Goal: Task Accomplishment & Management: Manage account settings

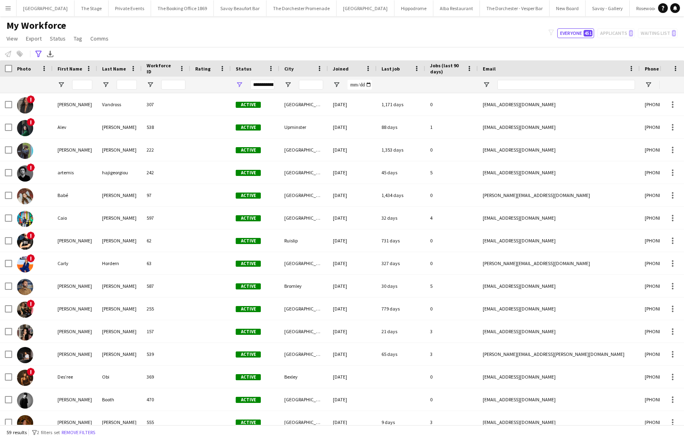
click at [293, 4] on button "The Dorchester Promenade Close" at bounding box center [302, 8] width 70 height 16
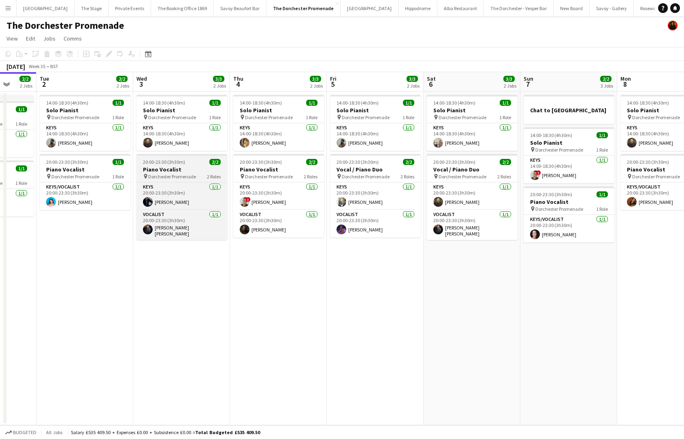
scroll to position [0, 350]
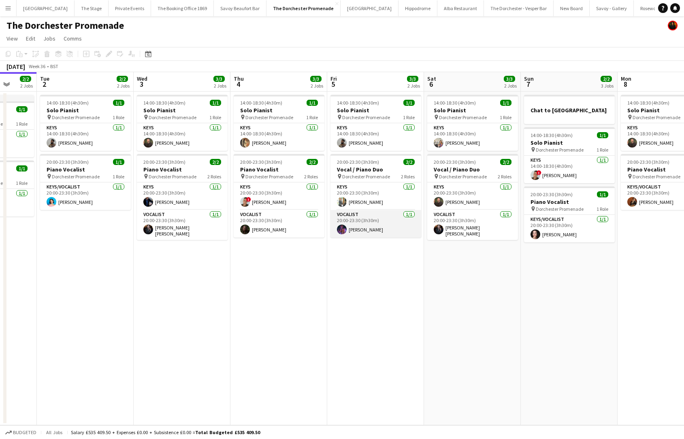
click at [342, 222] on app-card-role "Vocalist [DATE] 20:00-23:30 (3h30m) [PERSON_NAME]" at bounding box center [376, 224] width 91 height 28
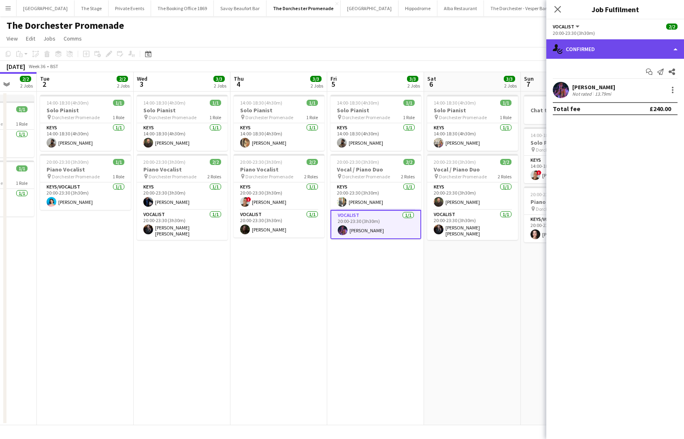
click at [593, 51] on div "single-neutral-actions-check-2 Confirmed" at bounding box center [616, 48] width 138 height 19
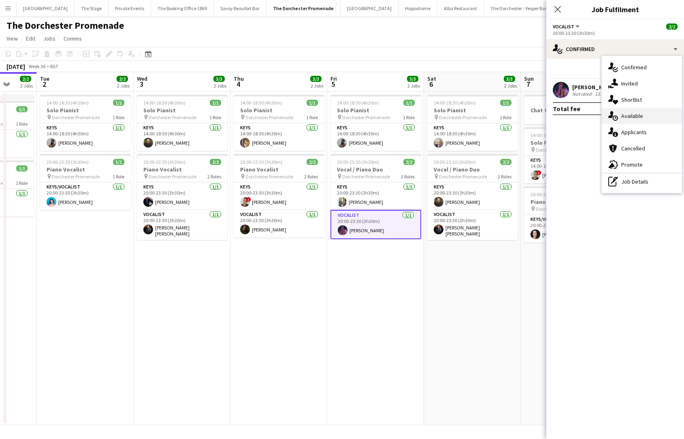
click at [632, 116] on div "single-neutral-actions-upload Available" at bounding box center [642, 116] width 80 height 16
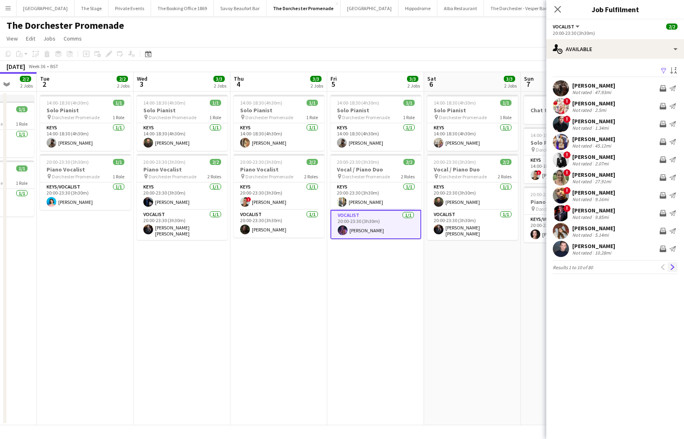
click at [675, 269] on app-icon "Next" at bounding box center [673, 267] width 6 height 6
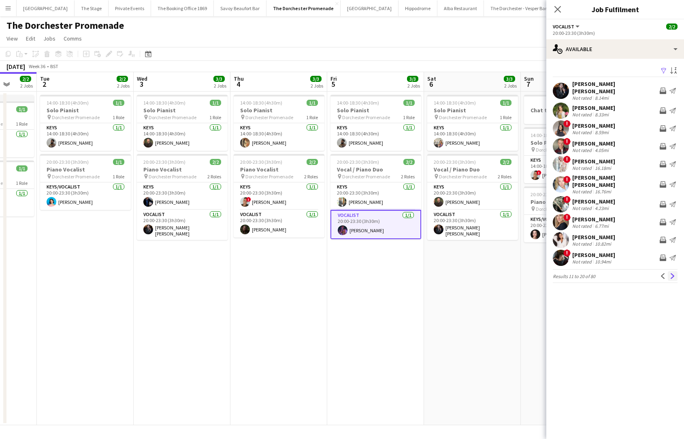
click at [674, 273] on app-icon "Next" at bounding box center [673, 276] width 6 height 6
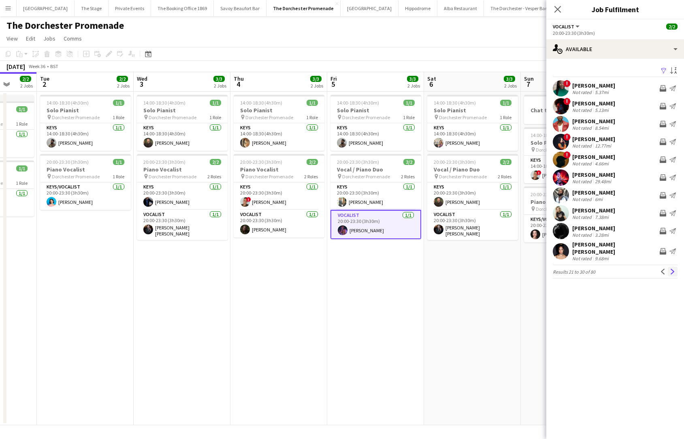
click at [674, 269] on app-icon "Next" at bounding box center [673, 272] width 6 height 6
click at [675, 269] on app-icon "Next" at bounding box center [673, 272] width 6 height 6
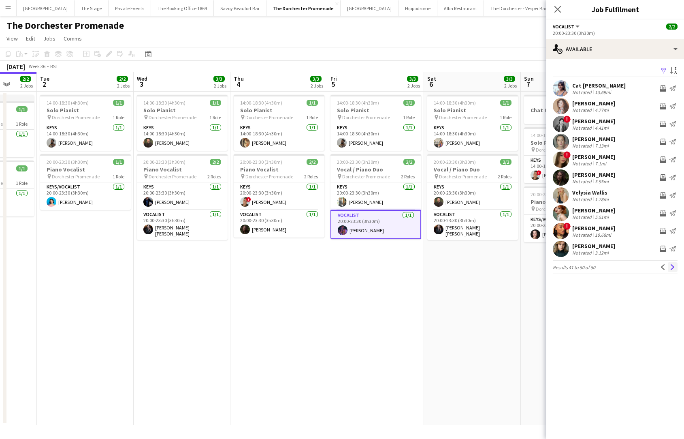
click at [675, 268] on app-icon "Next" at bounding box center [673, 267] width 6 height 6
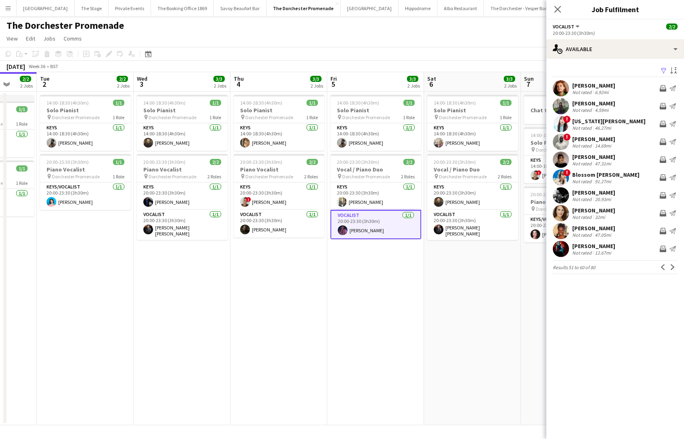
click at [675, 268] on app-icon "Next" at bounding box center [673, 267] width 6 height 6
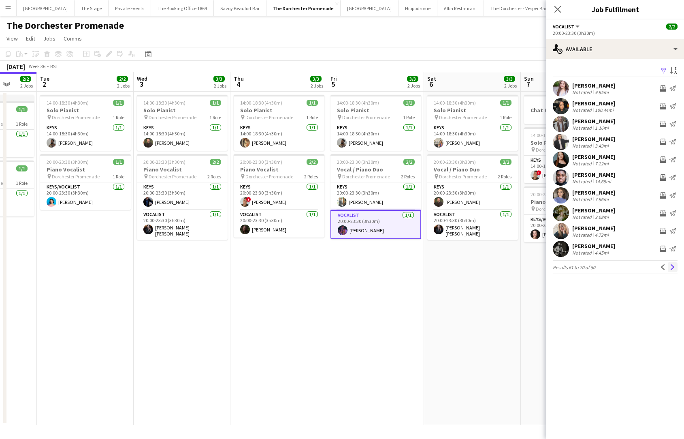
click at [675, 267] on app-icon "Next" at bounding box center [673, 267] width 6 height 6
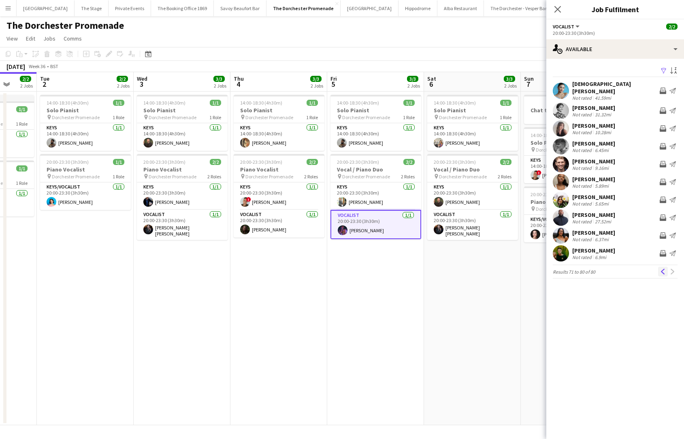
click at [660, 268] on button "Previous" at bounding box center [663, 272] width 10 height 10
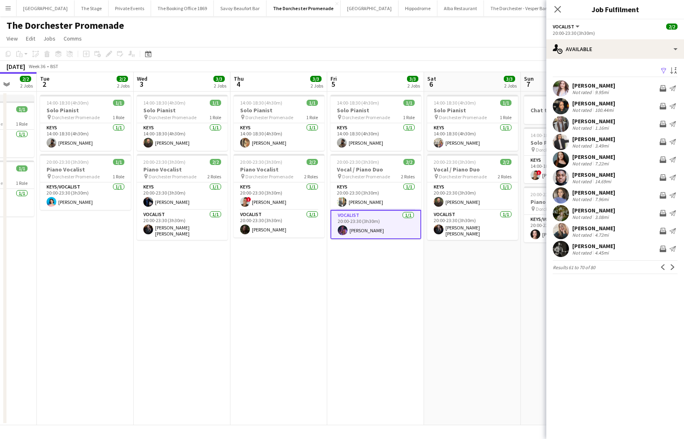
click at [614, 217] on div "[PERSON_NAME] Not rated 3.08mi Invite crew Send notification" at bounding box center [616, 213] width 138 height 16
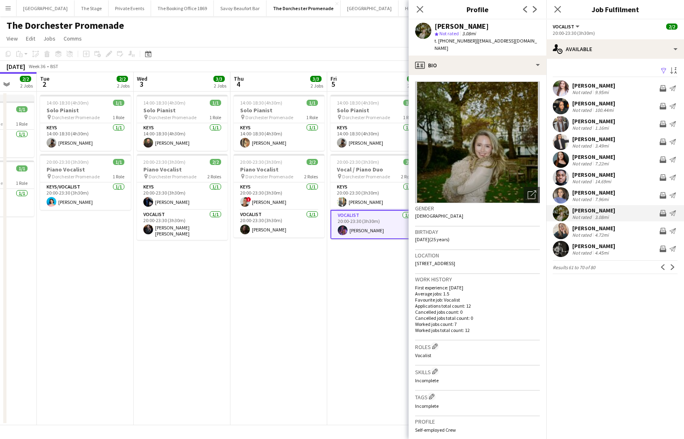
drag, startPoint x: 438, startPoint y: 39, endPoint x: 471, endPoint y: 40, distance: 32.4
click at [471, 40] on div "t. [PHONE_NUMBER] | [EMAIL_ADDRESS][DOMAIN_NAME]" at bounding box center [487, 44] width 105 height 15
click at [588, 102] on div "[PERSON_NAME]" at bounding box center [594, 103] width 43 height 7
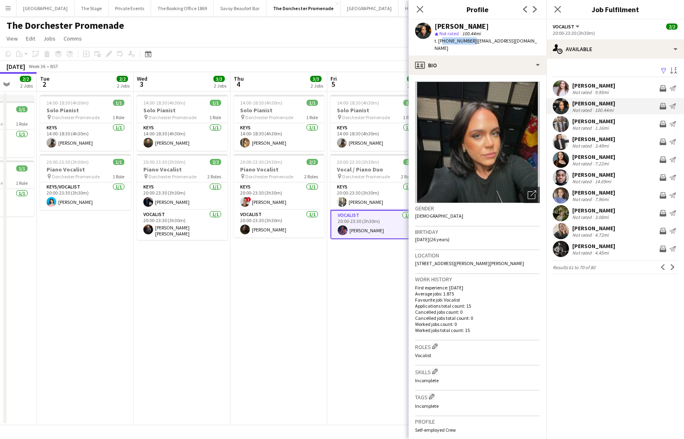
drag, startPoint x: 470, startPoint y: 41, endPoint x: 440, endPoint y: 42, distance: 30.0
click at [440, 42] on span "t. [PHONE_NUMBER]" at bounding box center [456, 41] width 42 height 6
copy span "447891432071"
click at [669, 268] on button "Next" at bounding box center [673, 267] width 10 height 10
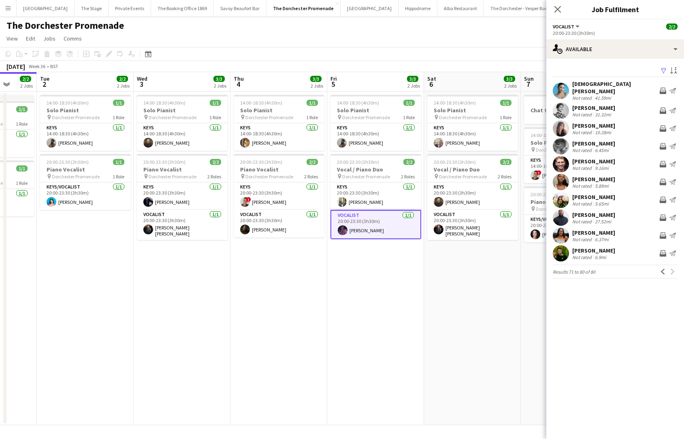
click at [669, 268] on div "Previous Next" at bounding box center [667, 272] width 19 height 10
click at [664, 271] on button "Previous" at bounding box center [663, 272] width 10 height 10
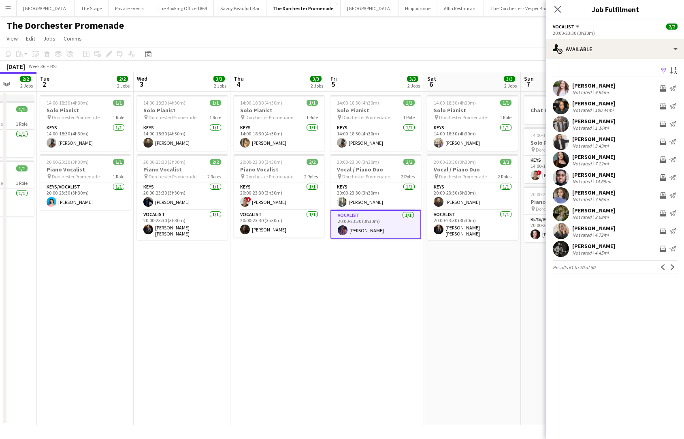
click at [609, 155] on div "[PERSON_NAME]" at bounding box center [594, 156] width 43 height 7
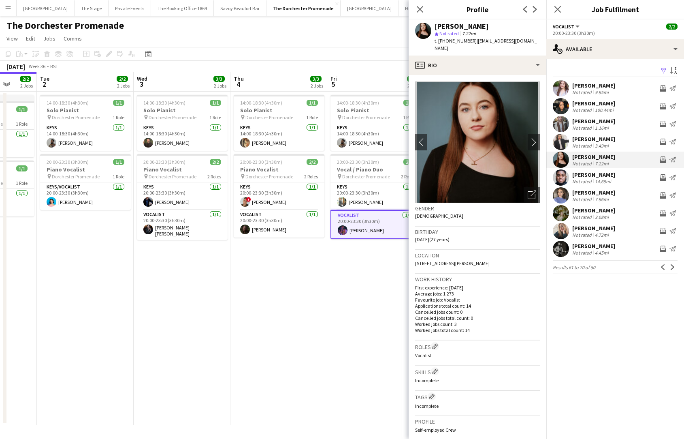
click at [589, 107] on div "Not rated" at bounding box center [583, 110] width 21 height 6
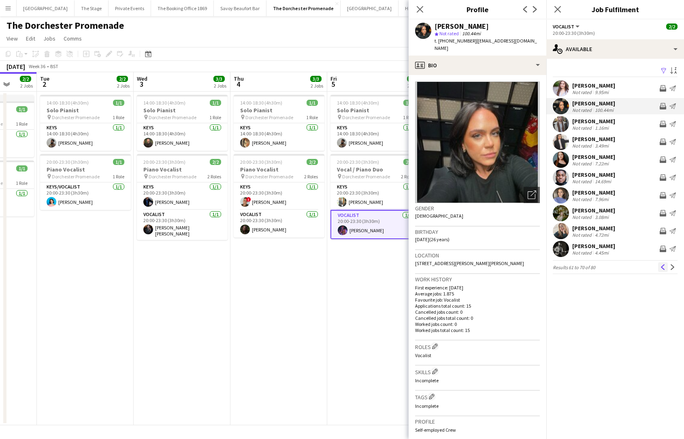
click at [662, 271] on button "Previous" at bounding box center [663, 267] width 10 height 10
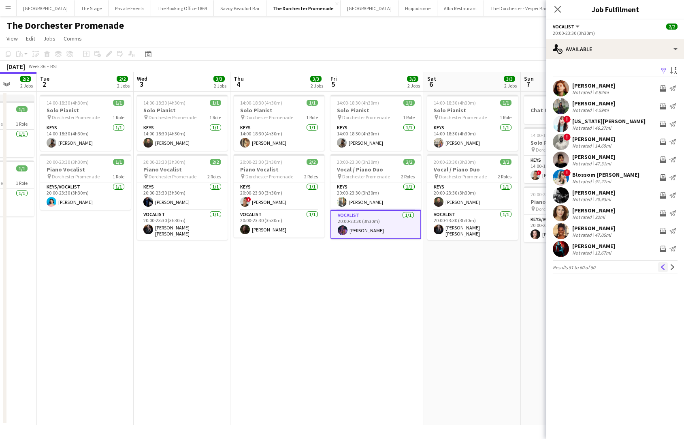
click at [666, 268] on app-icon "Previous" at bounding box center [663, 267] width 6 height 6
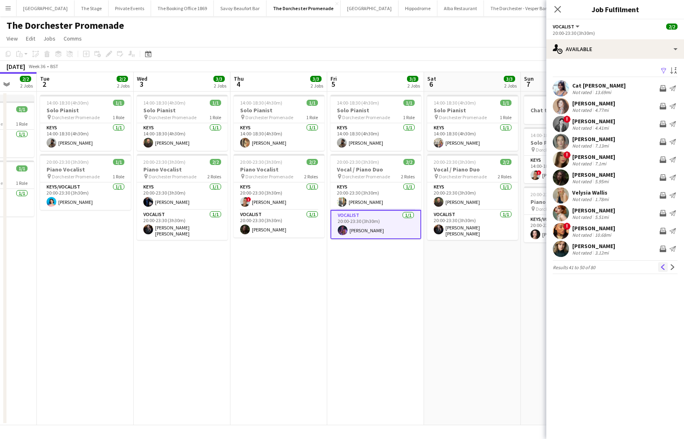
click at [664, 268] on app-icon "Previous" at bounding box center [663, 267] width 6 height 6
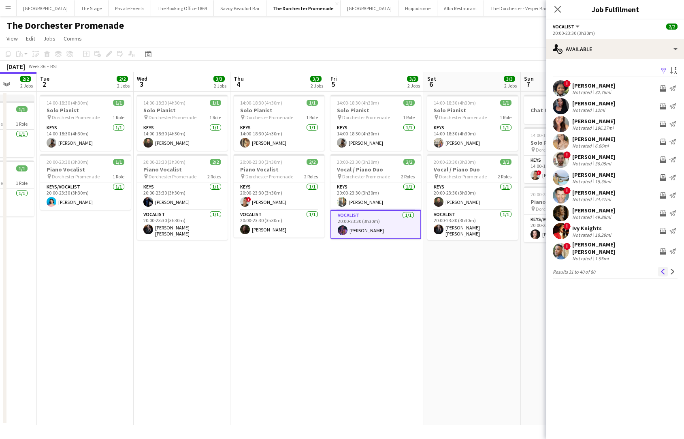
click at [664, 269] on app-icon "Previous" at bounding box center [663, 272] width 6 height 6
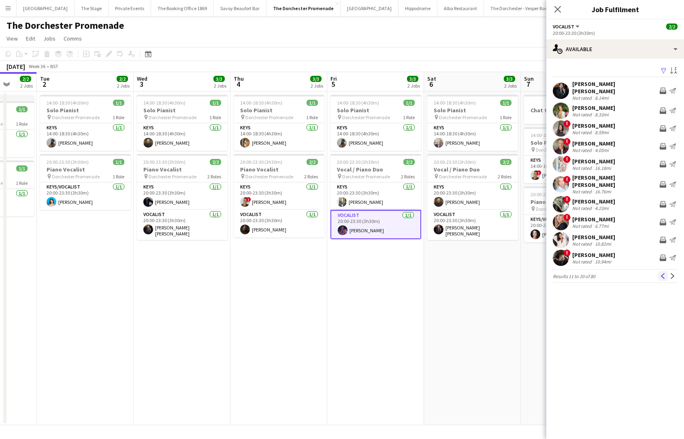
click at [664, 273] on app-icon "Previous" at bounding box center [663, 276] width 6 height 6
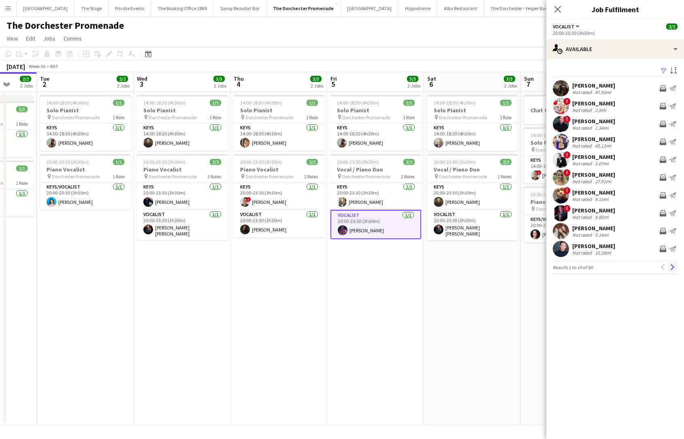
click at [675, 271] on button "Next" at bounding box center [673, 267] width 10 height 10
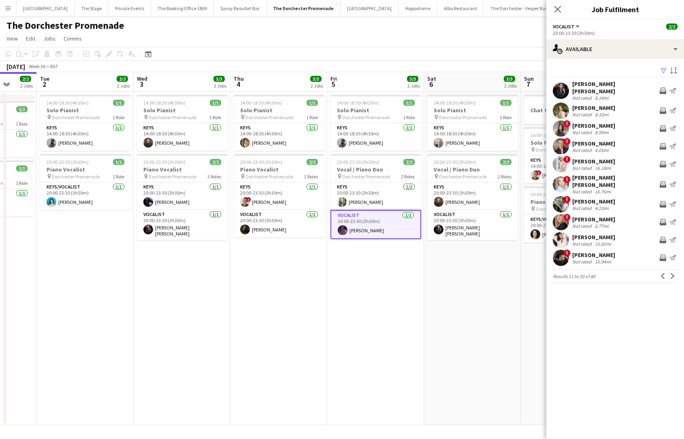
click at [596, 232] on div "[PERSON_NAME] Not rated 10.82mi Invite crew Send notification" at bounding box center [616, 240] width 138 height 16
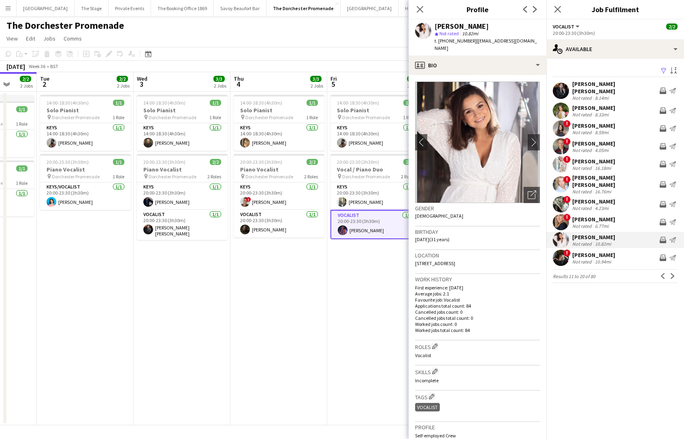
click at [451, 36] on span "Not rated" at bounding box center [449, 33] width 19 height 6
click at [450, 43] on span "t. [PHONE_NUMBER]" at bounding box center [456, 41] width 42 height 6
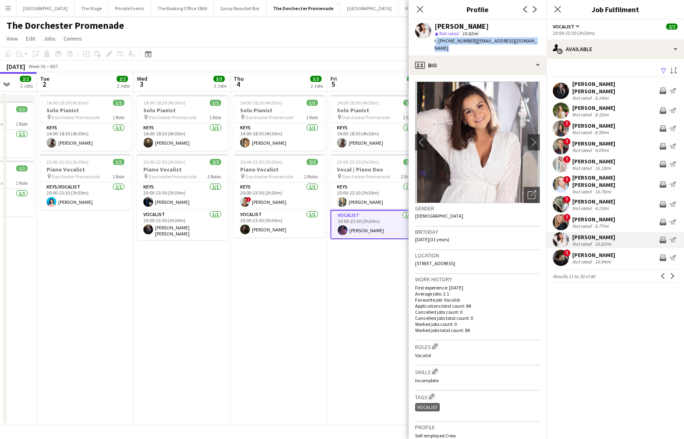
click at [450, 43] on span "t. [PHONE_NUMBER]" at bounding box center [456, 41] width 42 height 6
click at [456, 36] on div "star Not rated 10.82mi" at bounding box center [487, 33] width 105 height 7
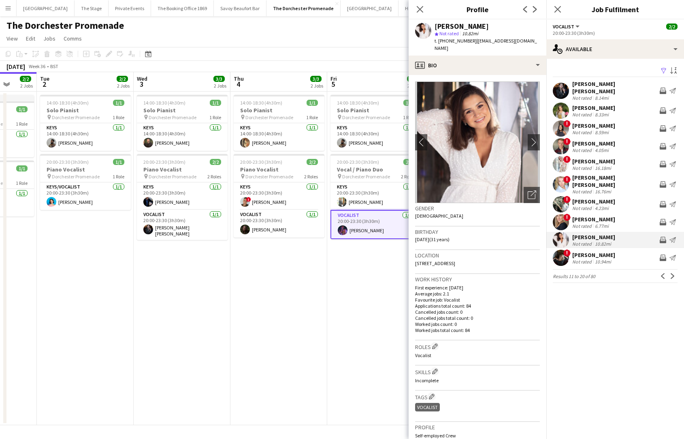
click at [456, 41] on span "t. [PHONE_NUMBER]" at bounding box center [456, 41] width 42 height 6
copy span "447447451206"
click at [673, 273] on app-icon "Next" at bounding box center [673, 276] width 6 height 6
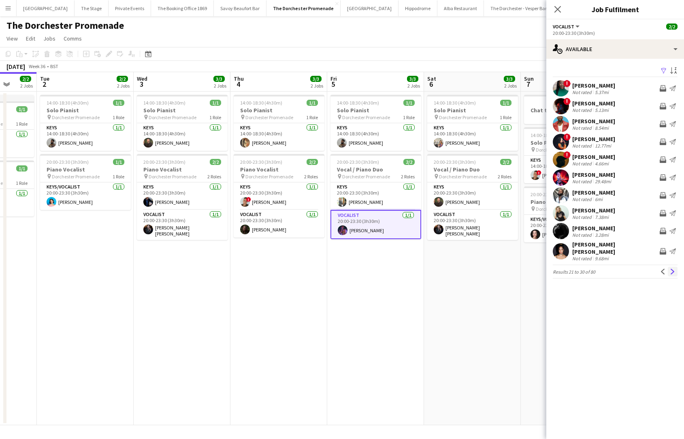
click at [671, 270] on button "Next" at bounding box center [673, 272] width 10 height 10
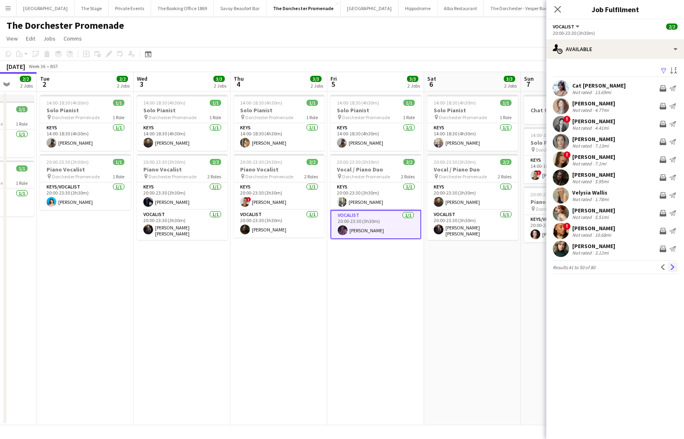
click at [671, 270] on button "Next" at bounding box center [673, 267] width 10 height 10
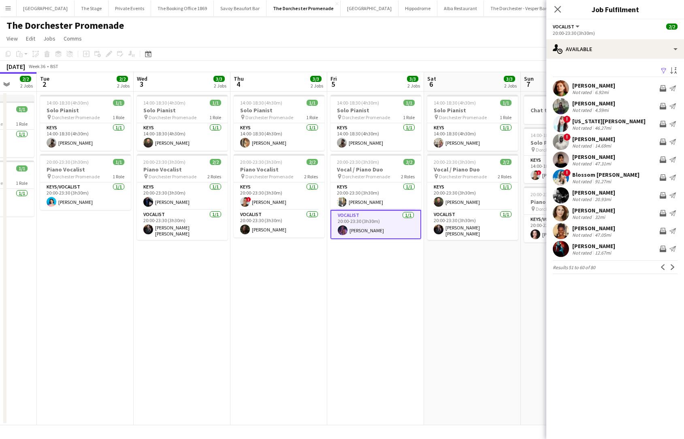
click at [671, 270] on button "Next" at bounding box center [673, 267] width 10 height 10
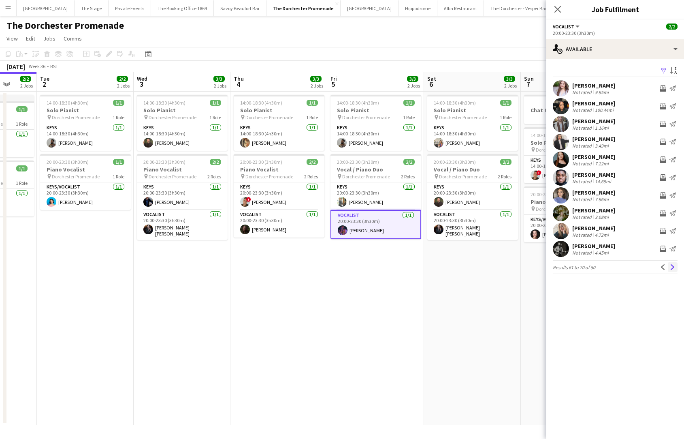
click at [671, 270] on button "Next" at bounding box center [673, 267] width 10 height 10
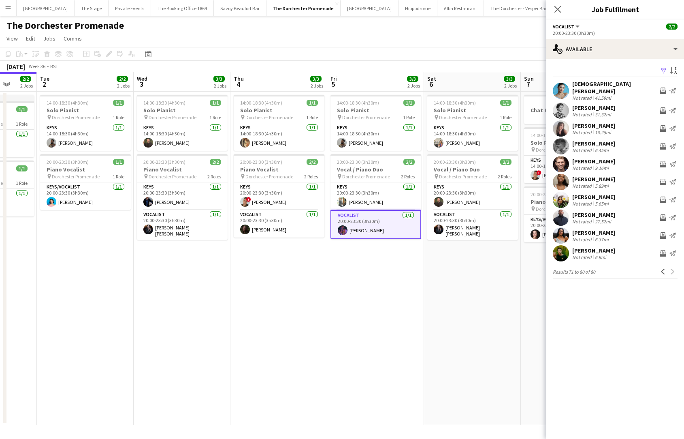
click at [493, 265] on app-date-cell "14:00-18:30 (4h30m) 1/1 Solo Pianist pin Dorchester Promenade 1 Role Keys [DATE…" at bounding box center [472, 258] width 97 height 333
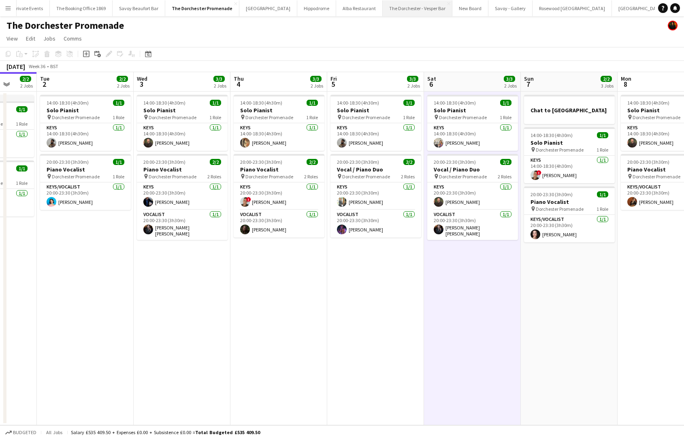
scroll to position [0, 102]
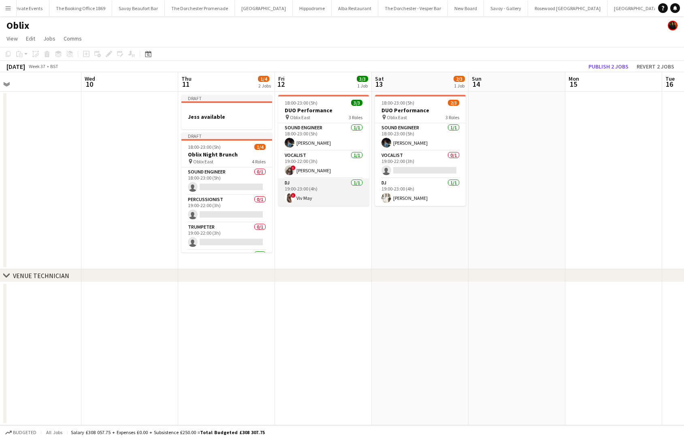
scroll to position [0, 327]
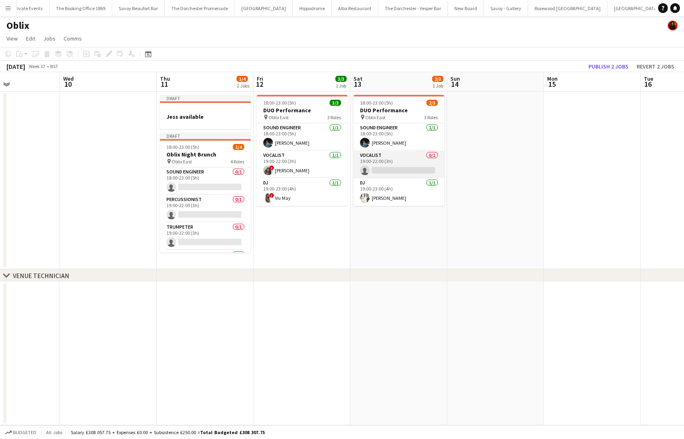
click at [415, 170] on app-card-role "Vocalist 0/1 19:00-22:00 (3h) single-neutral-actions" at bounding box center [399, 165] width 91 height 28
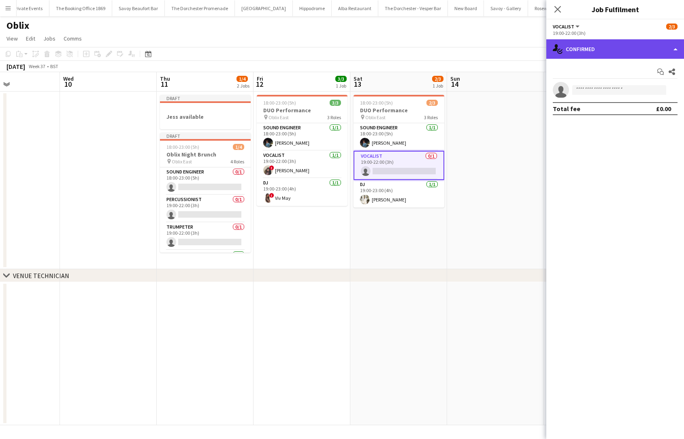
click at [600, 54] on div "single-neutral-actions-check-2 Confirmed" at bounding box center [616, 48] width 138 height 19
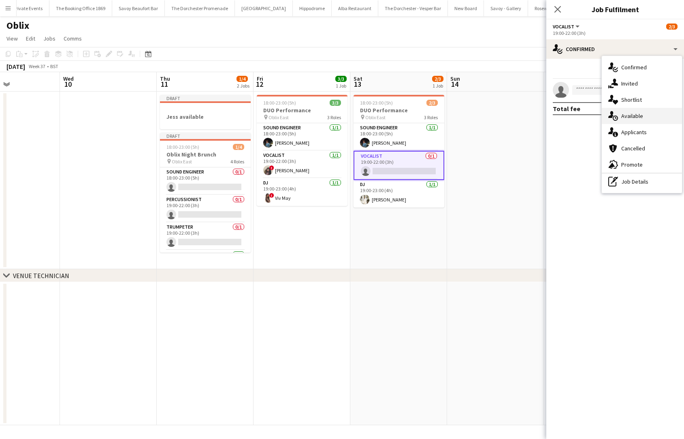
click at [626, 115] on div "single-neutral-actions-upload Available" at bounding box center [642, 116] width 80 height 16
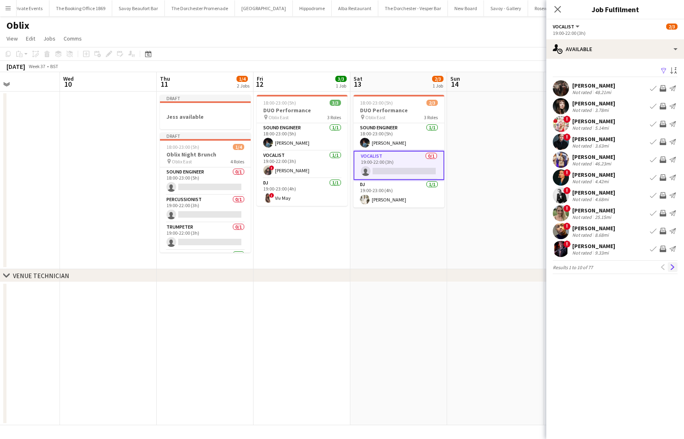
click at [670, 269] on app-icon "Next" at bounding box center [673, 267] width 6 height 6
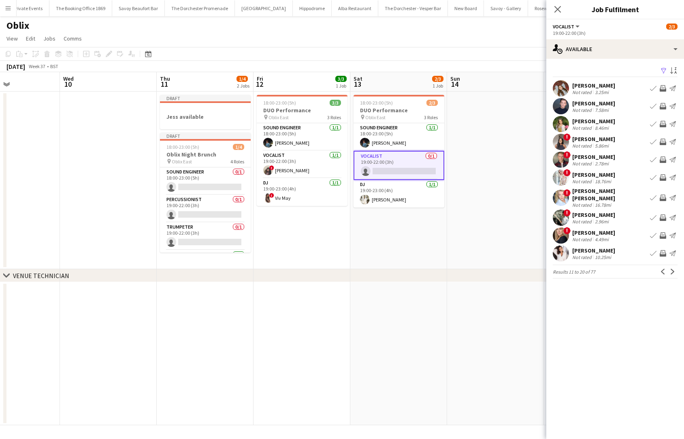
click at [670, 269] on app-icon "Next" at bounding box center [673, 272] width 6 height 6
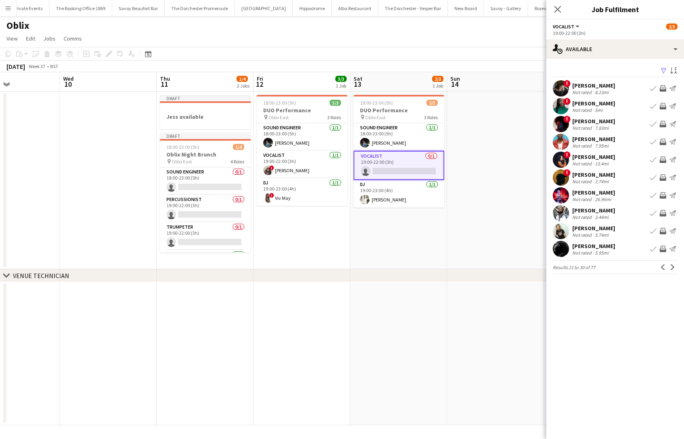
click at [670, 269] on app-icon "Next" at bounding box center [673, 267] width 6 height 6
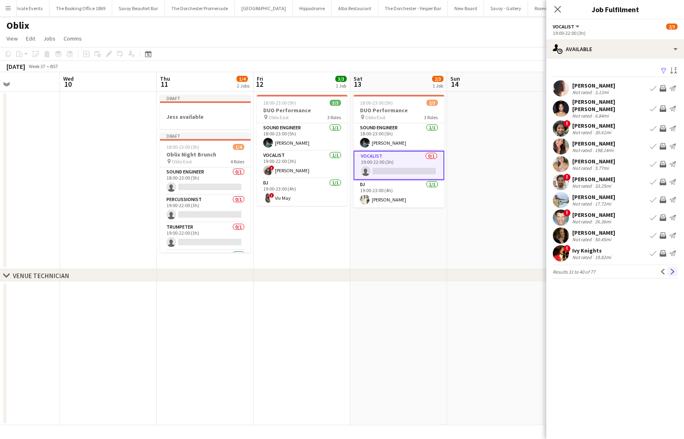
click at [671, 269] on app-icon "Next" at bounding box center [673, 272] width 6 height 6
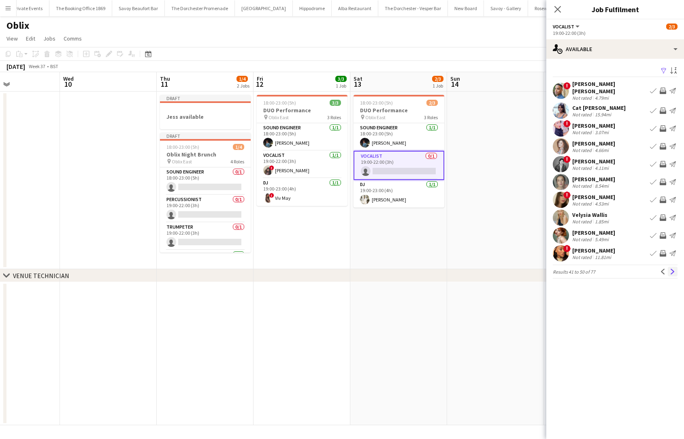
click at [671, 270] on button "Next" at bounding box center [673, 272] width 10 height 10
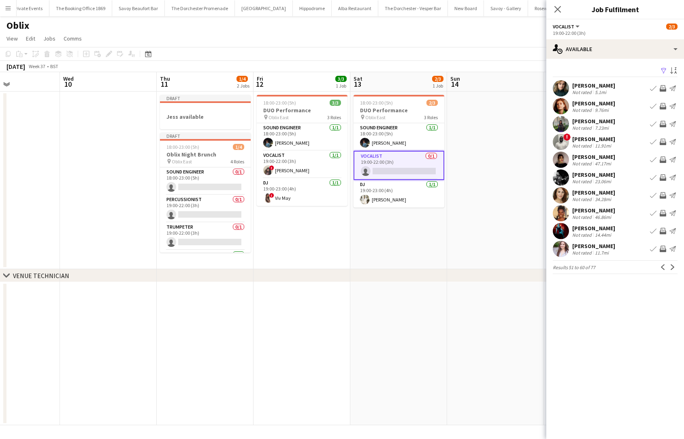
click at [671, 270] on button "Next" at bounding box center [673, 267] width 10 height 10
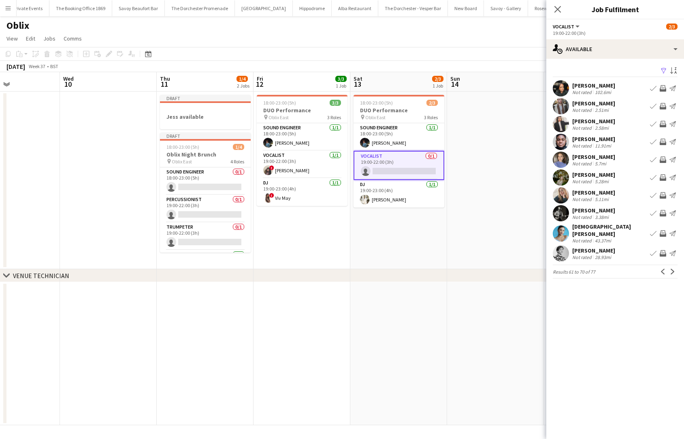
click at [671, 270] on button "Next" at bounding box center [673, 272] width 10 height 10
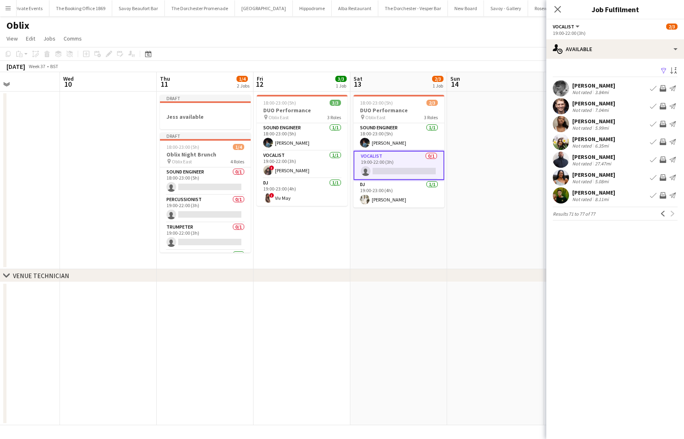
click at [309, 234] on app-date-cell "18:00-23:00 (5h) 3/3 DUO Performance pin Oblix East 3 Roles Sound Engineer [DAT…" at bounding box center [302, 180] width 97 height 177
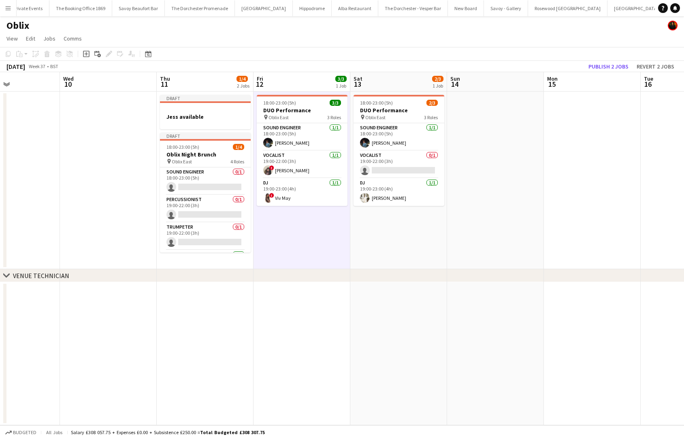
scroll to position [0, 328]
click at [183, 9] on button "The Dorchester Promenade Close" at bounding box center [200, 8] width 70 height 16
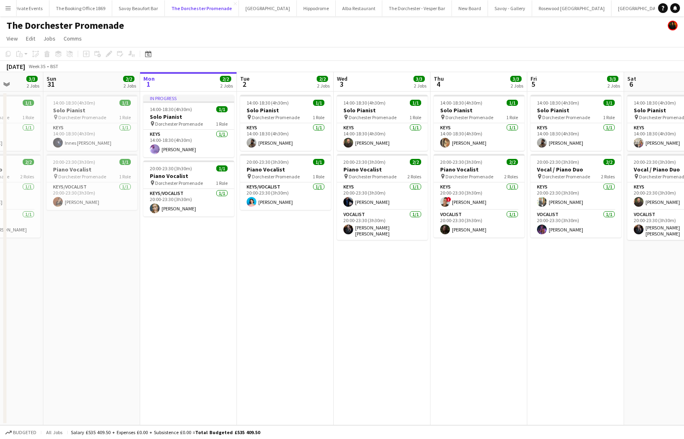
scroll to position [0, 246]
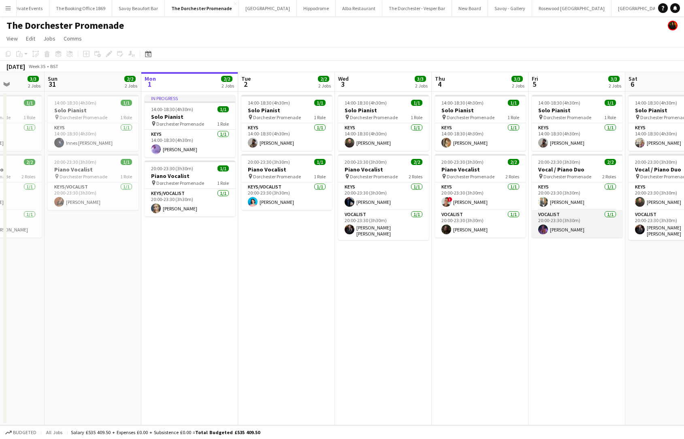
click at [556, 235] on app-card-role "Vocalist [DATE] 20:00-23:30 (3h30m) [PERSON_NAME]" at bounding box center [577, 224] width 91 height 28
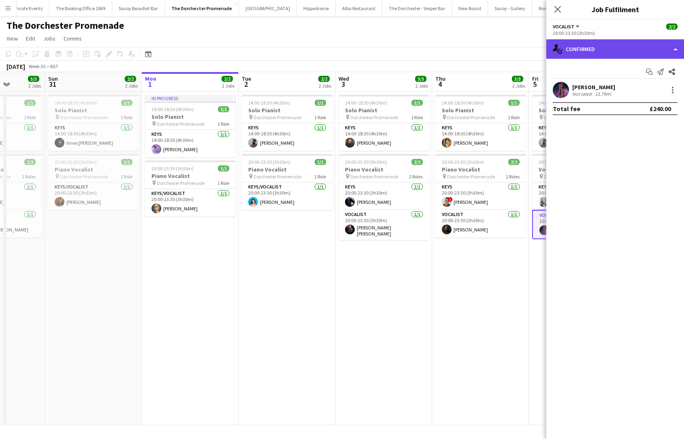
click at [632, 47] on div "single-neutral-actions-check-2 Confirmed" at bounding box center [616, 48] width 138 height 19
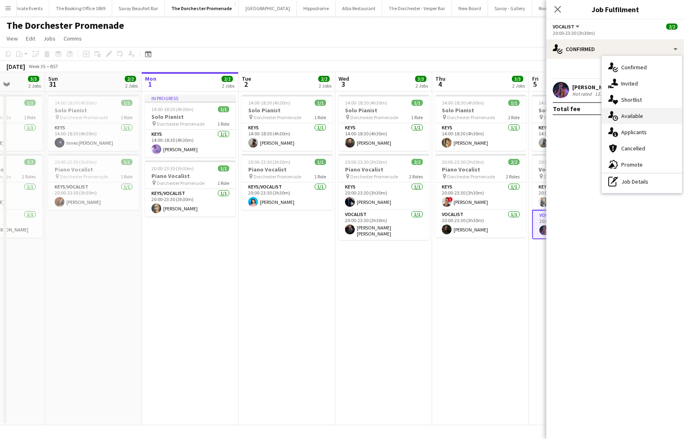
click at [640, 120] on div "single-neutral-actions-upload Available" at bounding box center [642, 116] width 80 height 16
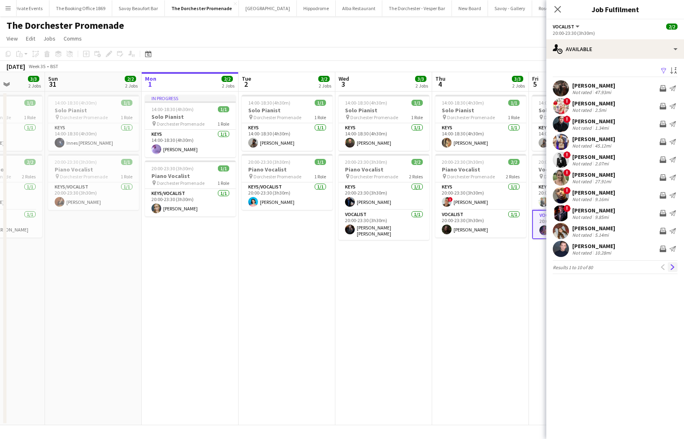
click at [676, 270] on button "Next" at bounding box center [673, 267] width 10 height 10
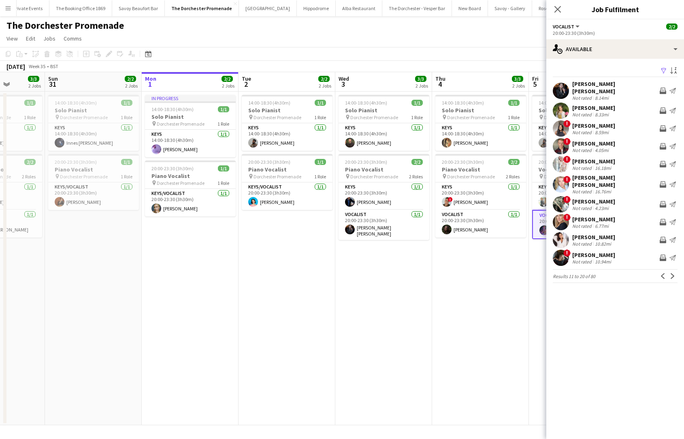
click at [676, 271] on button "Next" at bounding box center [673, 276] width 10 height 10
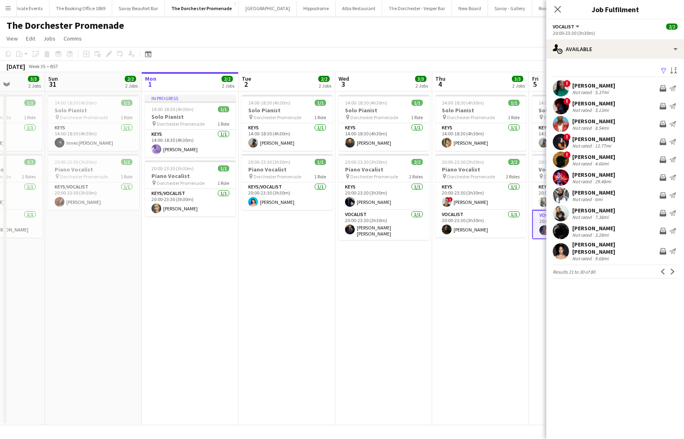
click at [676, 270] on button "Next" at bounding box center [673, 272] width 10 height 10
click at [300, 58] on app-toolbar "Copy Paste Paste Command V Paste with crew Command Shift V Paste linked Job [GE…" at bounding box center [342, 54] width 684 height 14
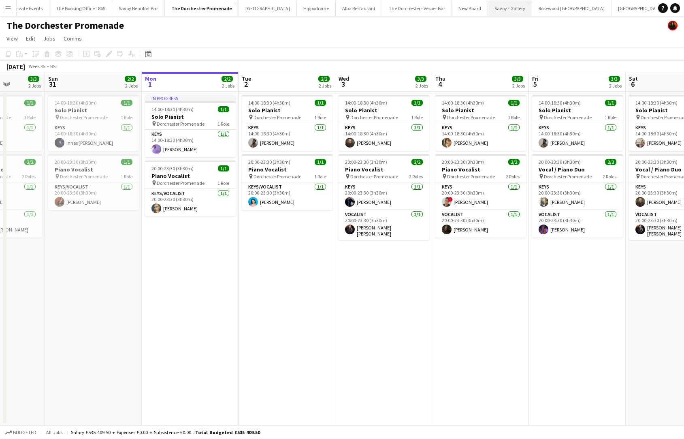
click at [488, 13] on button "Savoy - Gallery Close" at bounding box center [510, 8] width 44 height 16
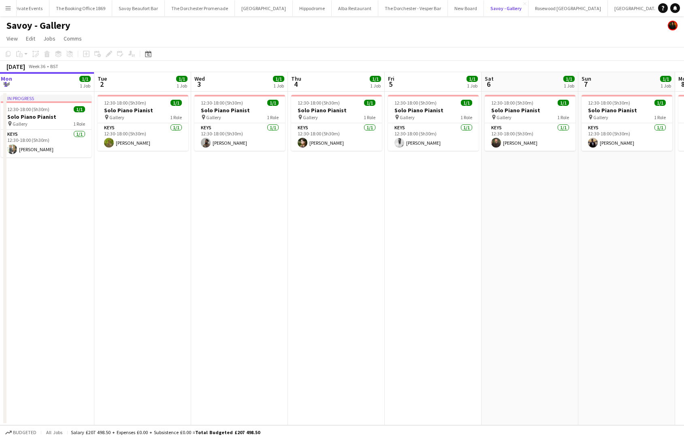
scroll to position [0, 297]
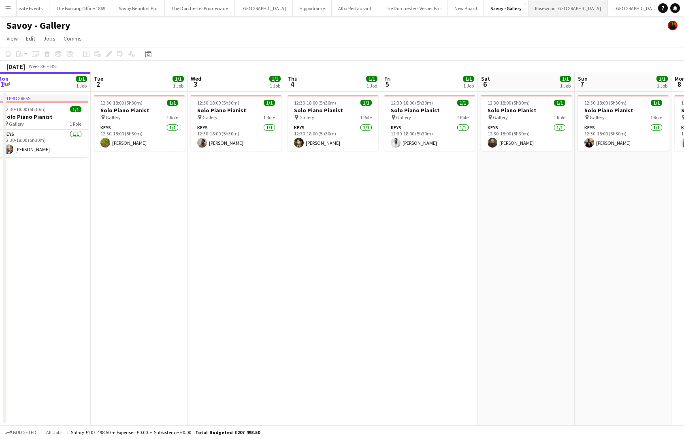
click at [538, 10] on button "Rosewood [GEOGRAPHIC_DATA] Close" at bounding box center [568, 8] width 79 height 16
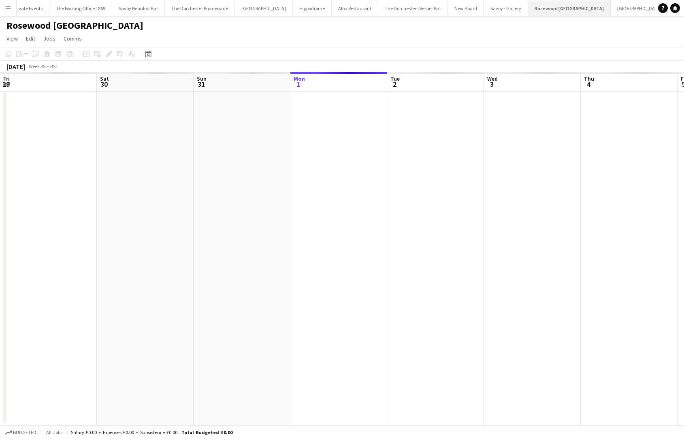
scroll to position [0, 194]
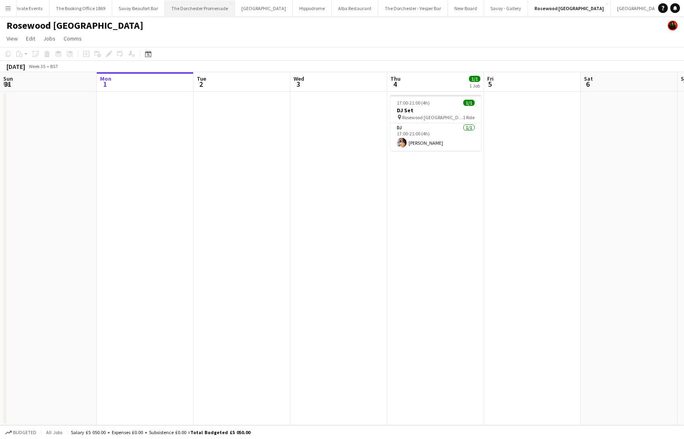
click at [165, 9] on button "The Dorchester Promenade Close" at bounding box center [200, 8] width 70 height 16
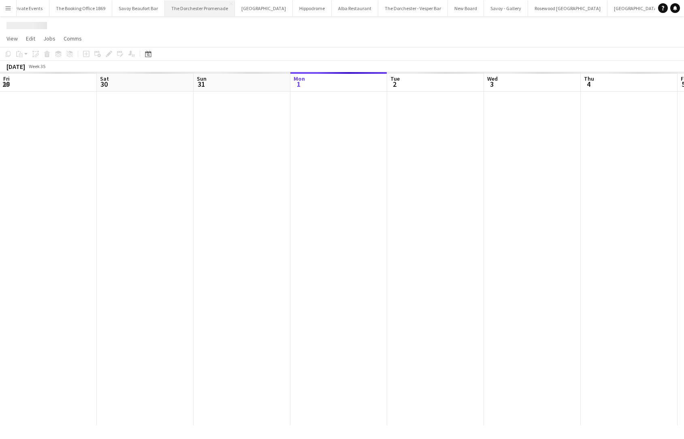
scroll to position [0, 194]
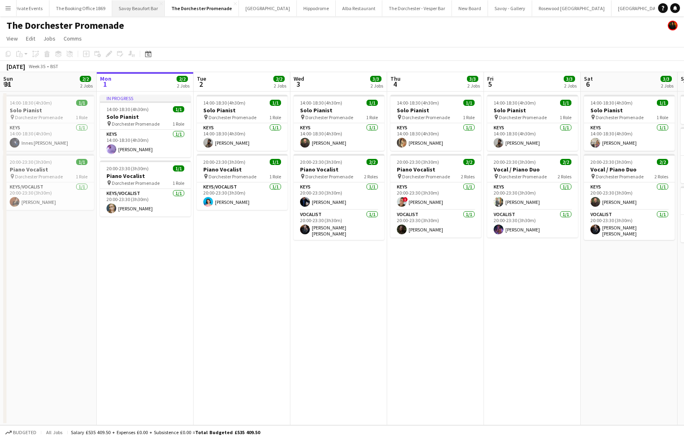
click at [132, 11] on button "Savoy Beaufort Bar Close" at bounding box center [138, 8] width 53 height 16
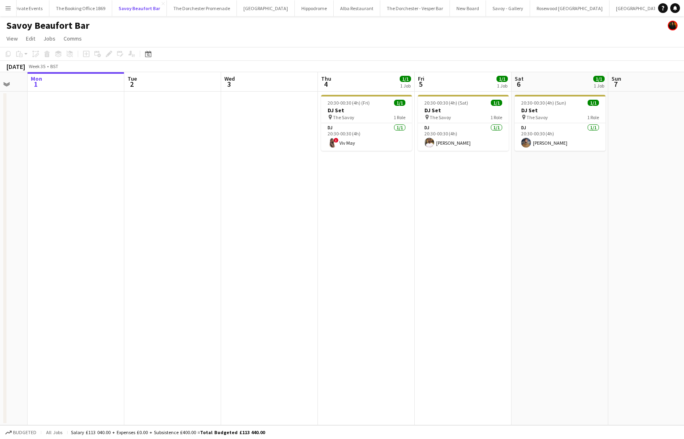
scroll to position [0, 263]
